Goal: Book appointment/travel/reservation

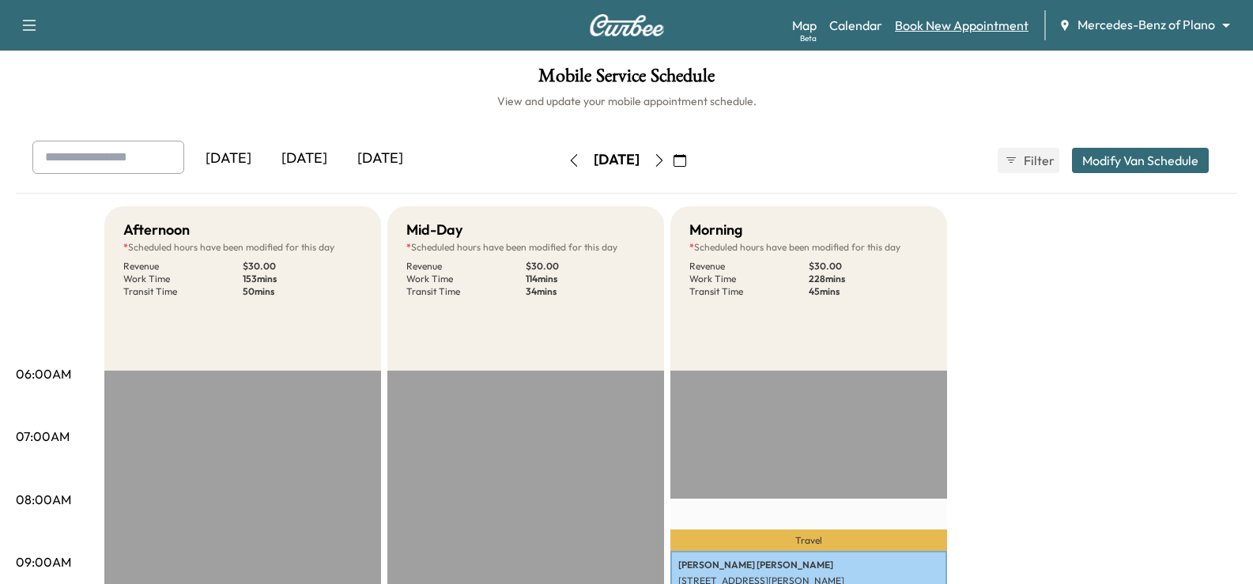
click at [993, 27] on link "Book New Appointment" at bounding box center [962, 25] width 134 height 19
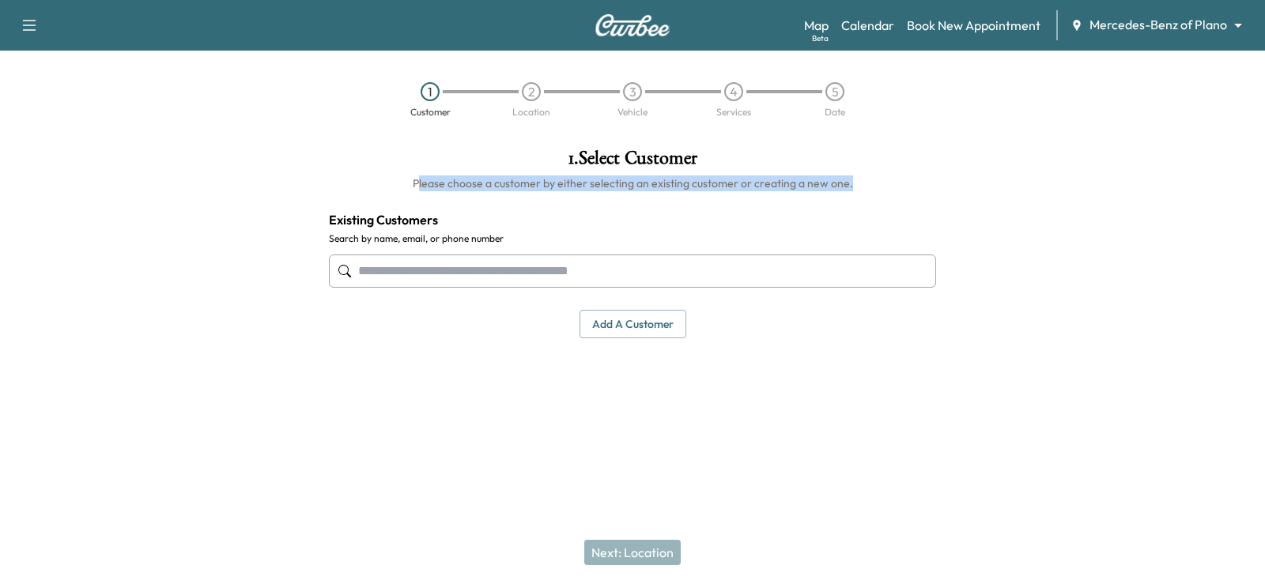
drag, startPoint x: 862, startPoint y: 183, endPoint x: 407, endPoint y: 194, distance: 454.7
click at [414, 195] on div "1 . Select Customer Please choose a customer by either selecting an existing cu…" at bounding box center [632, 243] width 632 height 215
click at [383, 187] on h6 "Please choose a customer by either selecting an existing customer or creating a…" at bounding box center [632, 183] width 607 height 16
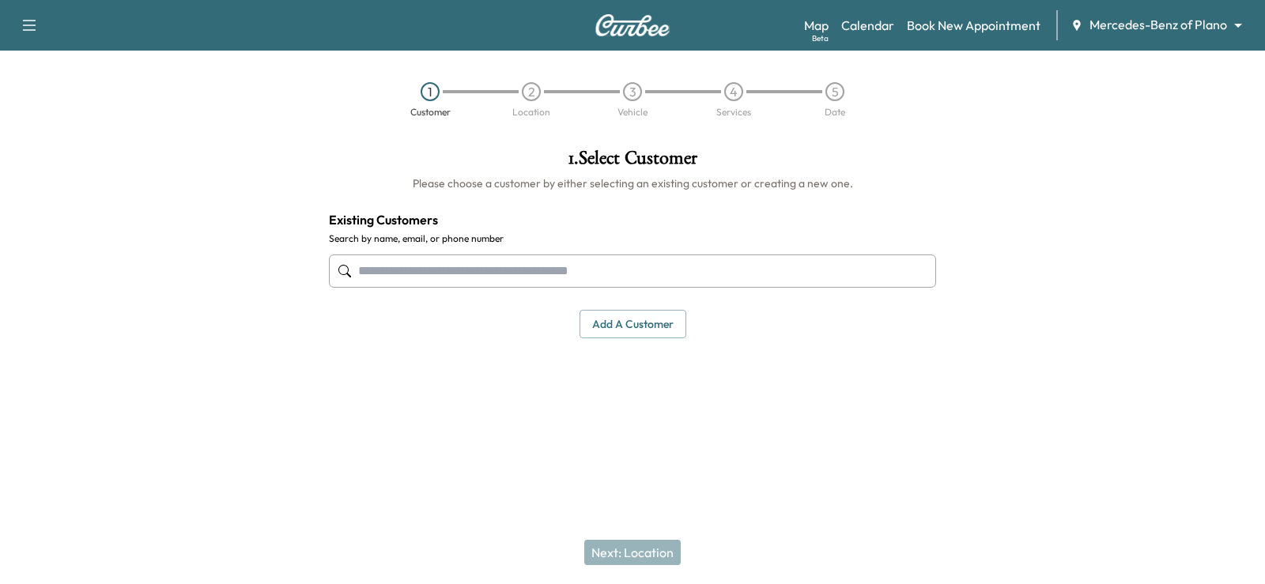
click at [1130, 21] on body "Support Log Out Map Beta Calendar Book New Appointment Mercedes-Benz of Plano *…" at bounding box center [632, 292] width 1265 height 584
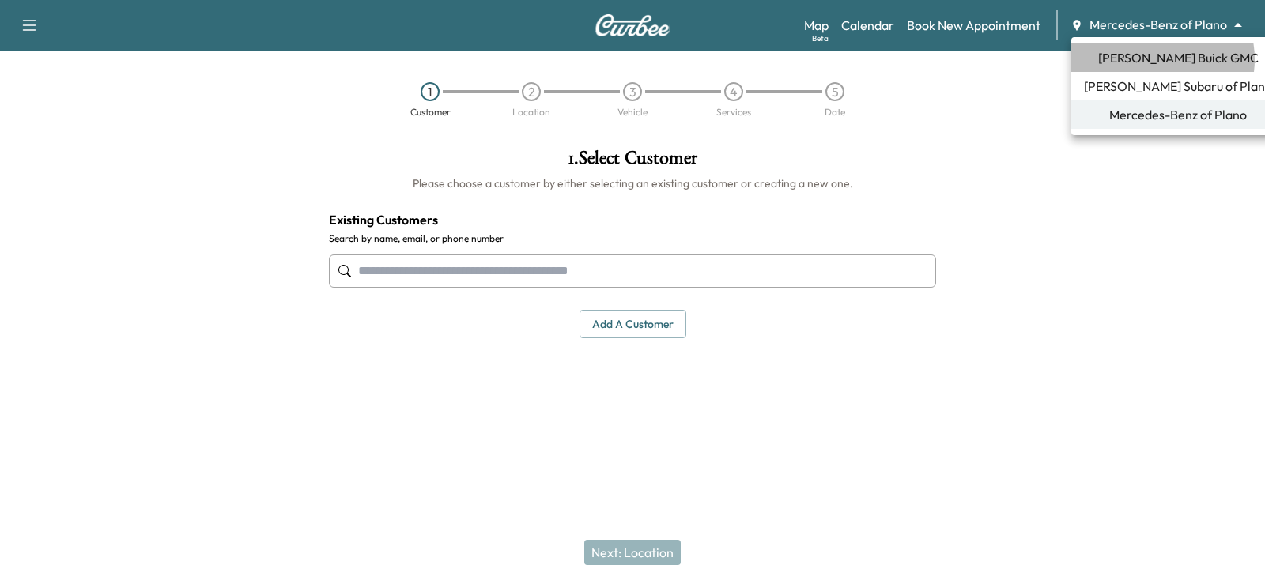
click at [1153, 59] on span "[PERSON_NAME] Buick GMC" at bounding box center [1178, 57] width 160 height 19
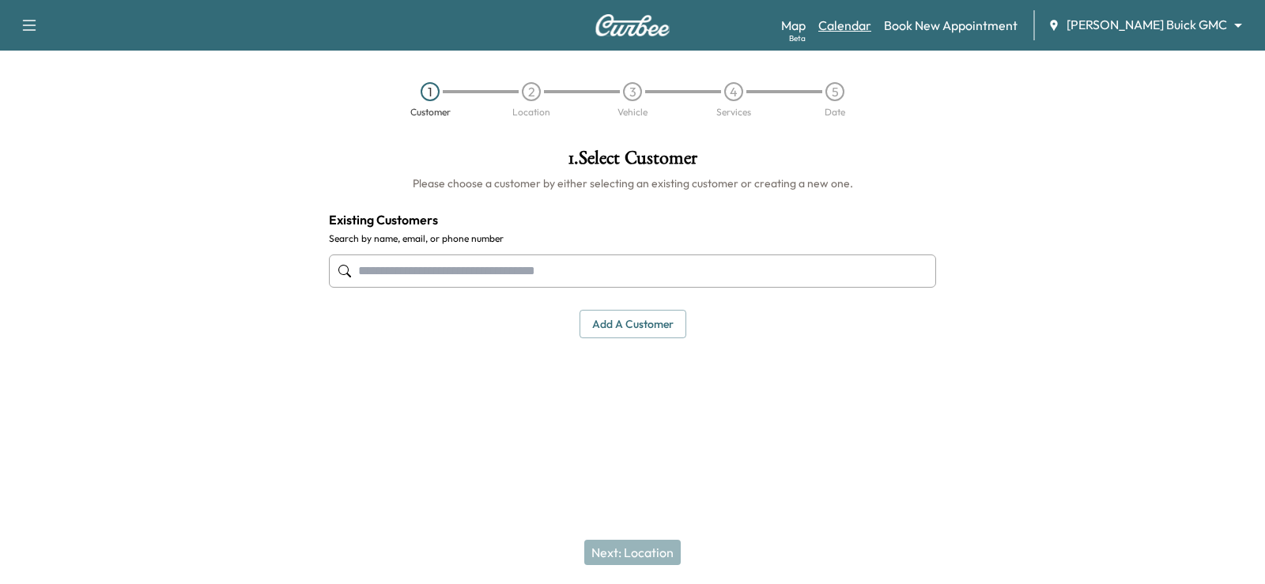
click at [871, 26] on link "Calendar" at bounding box center [844, 25] width 53 height 19
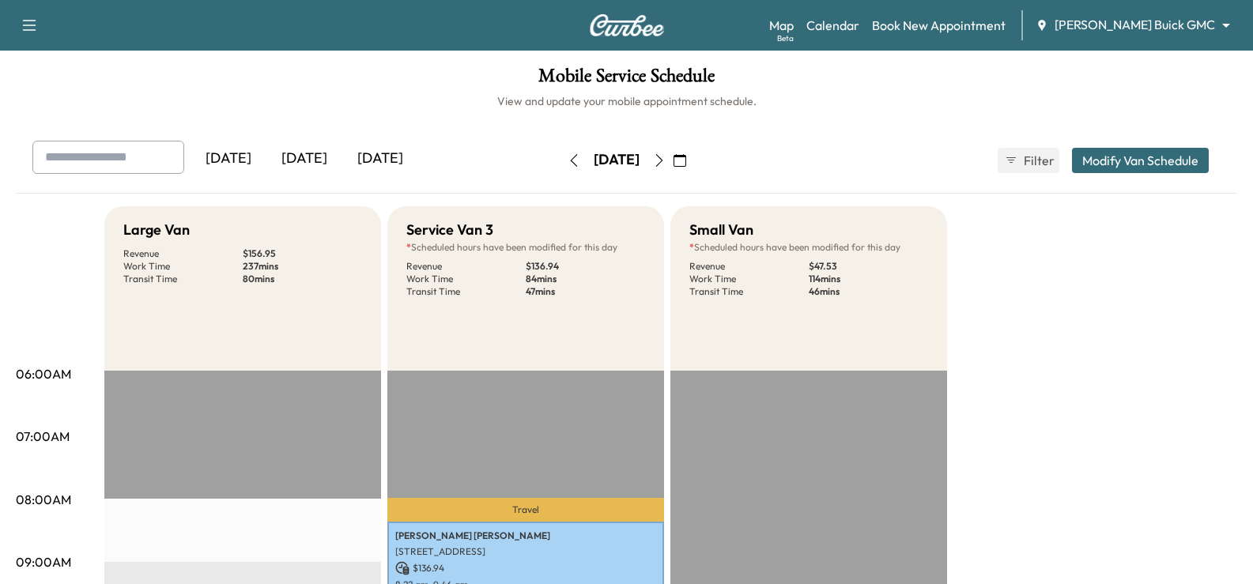
click at [666, 164] on icon "button" at bounding box center [659, 160] width 13 height 13
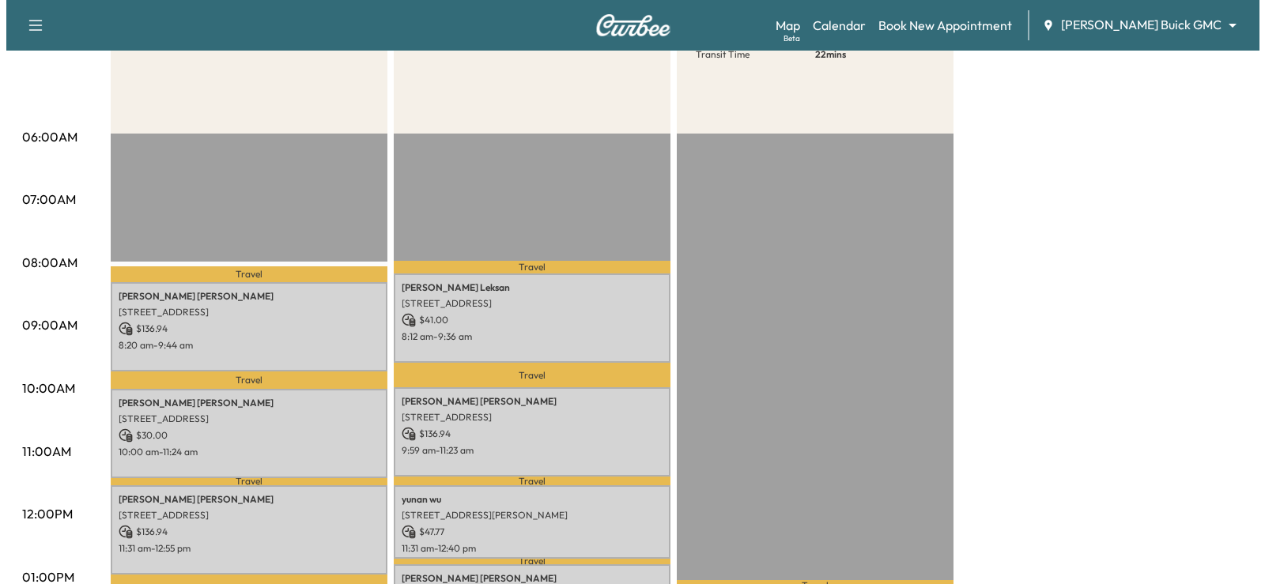
scroll to position [395, 0]
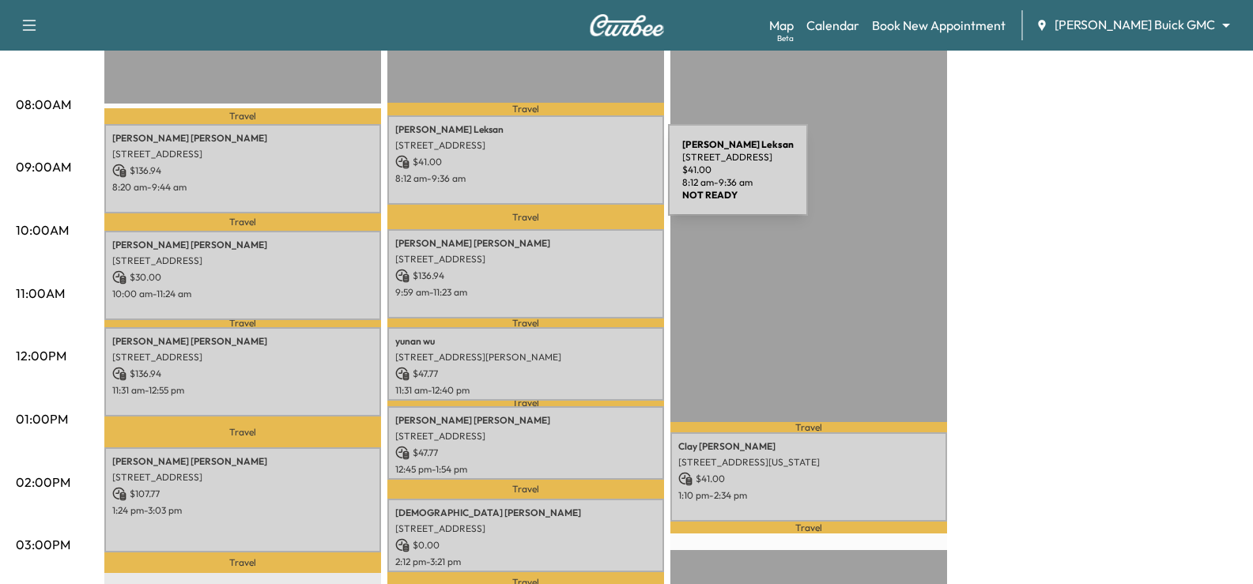
click at [549, 179] on p "8:12 am - 9:36 am" at bounding box center [525, 178] width 261 height 13
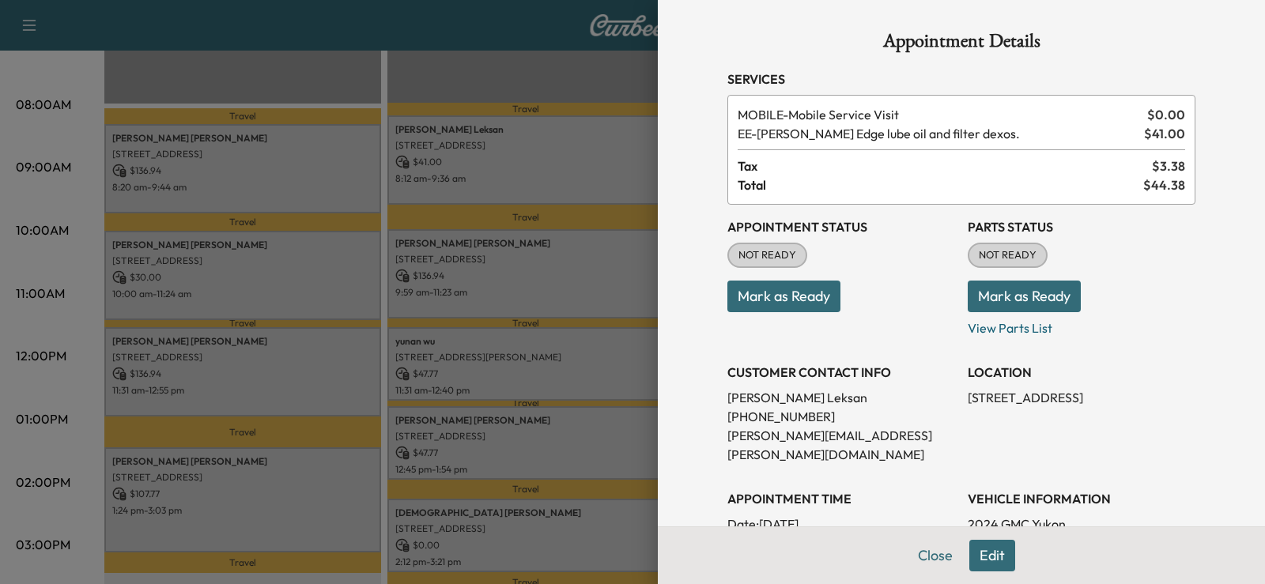
click at [580, 262] on div at bounding box center [632, 292] width 1265 height 584
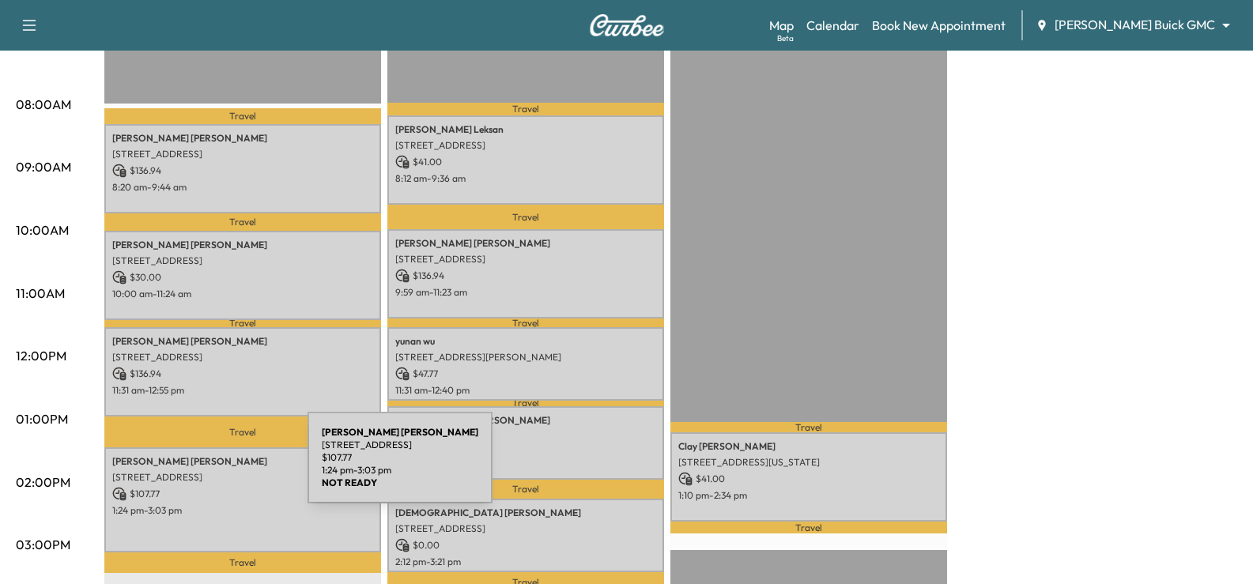
click at [189, 471] on p "[STREET_ADDRESS]" at bounding box center [242, 477] width 261 height 13
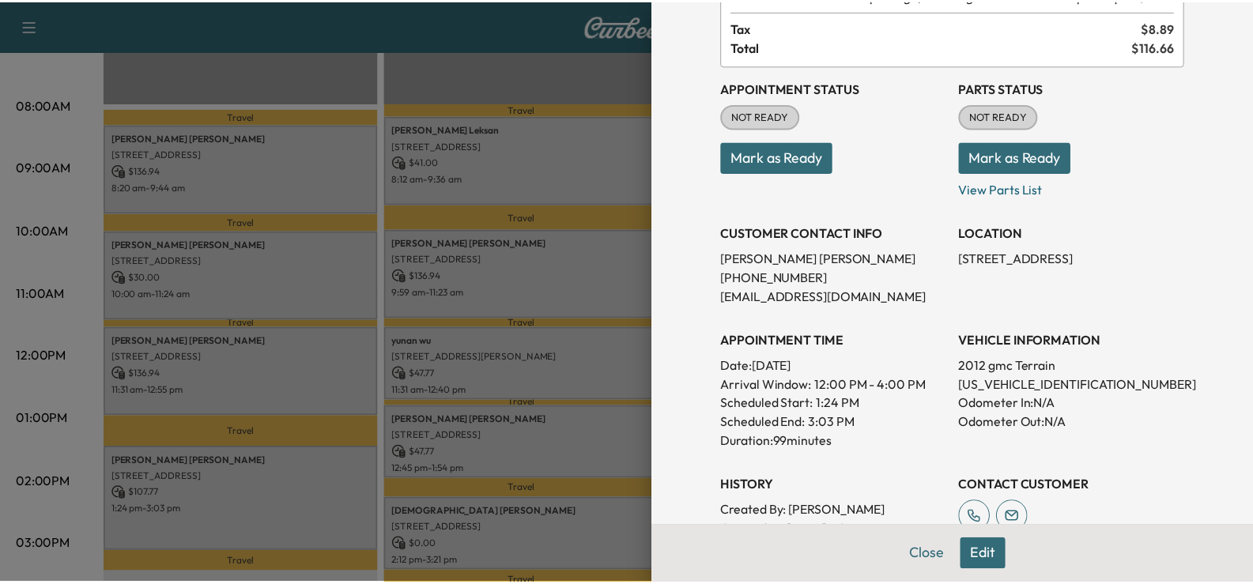
scroll to position [237, 0]
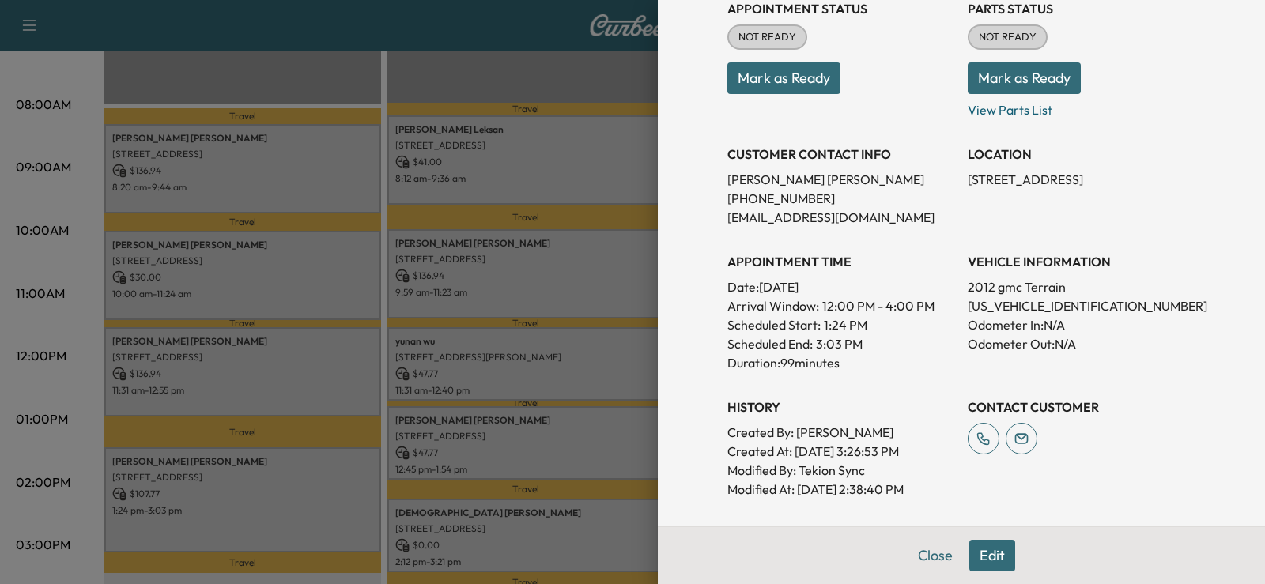
click at [587, 348] on div at bounding box center [632, 292] width 1265 height 584
